Goal: Find specific page/section: Find specific page/section

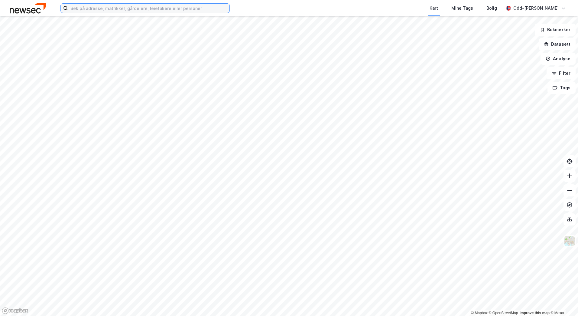
click at [80, 7] on input at bounding box center [148, 8] width 161 height 9
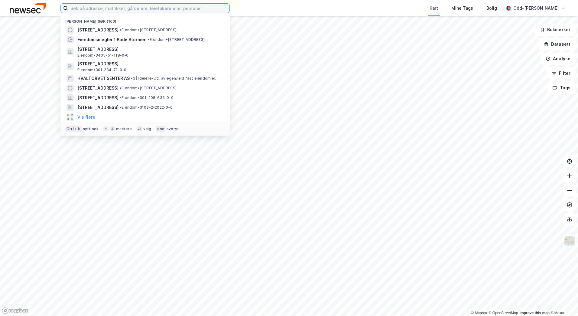
paste input "[PERSON_NAME] Allè 4-6 (hus 22)"
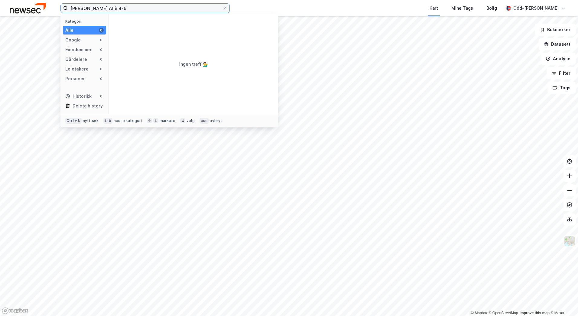
drag, startPoint x: 88, startPoint y: 8, endPoint x: 47, endPoint y: 7, distance: 41.7
click at [47, 7] on div "[PERSON_NAME] Allè 4-6 Kategori Alle 0 Google 0 Eiendommer 0 Gårdeiere 0 Leieta…" at bounding box center [289, 8] width 578 height 16
click at [118, 6] on input "Tjuvholmen Allè 4-6" at bounding box center [145, 8] width 154 height 9
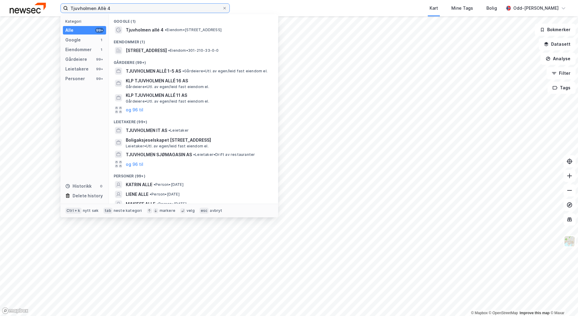
drag, startPoint x: 121, startPoint y: 10, endPoint x: 43, endPoint y: 4, distance: 78.3
click at [43, 4] on div "Tjuvholmen Allè 4 Kategori Alle 99+ Google 1 Eiendommer 1 Gårdeiere 99+ Leietak…" at bounding box center [289, 8] width 578 height 16
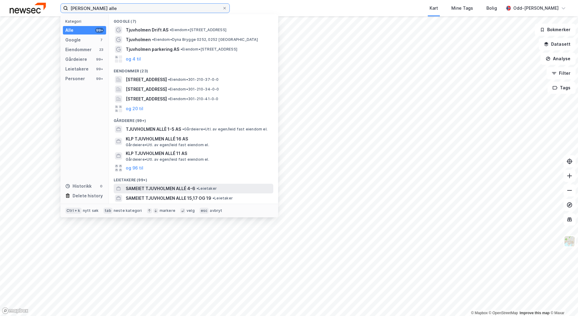
type input "[PERSON_NAME] alle"
click at [145, 187] on span "SAMEIET TJUVHOLMEN ALLÉ 4-6" at bounding box center [161, 188] width 70 height 7
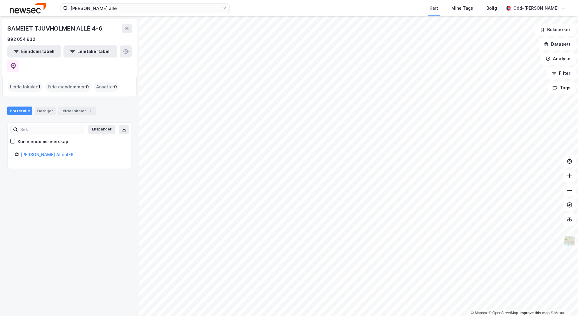
click at [35, 82] on div "Leide lokaler : 1" at bounding box center [25, 87] width 35 height 10
click at [73, 106] on div "Leide lokaler 1" at bounding box center [77, 110] width 38 height 8
